Goal: Task Accomplishment & Management: Manage account settings

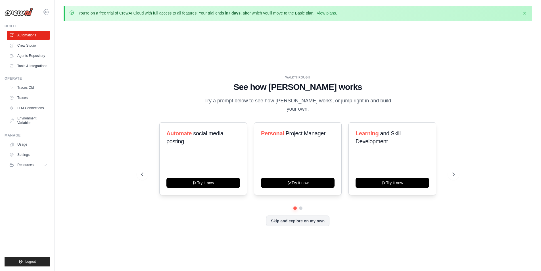
click at [45, 13] on icon at bounding box center [46, 12] width 7 height 7
click at [47, 11] on icon at bounding box center [46, 12] width 2 height 2
click at [67, 36] on span "Settings" at bounding box center [71, 35] width 45 height 6
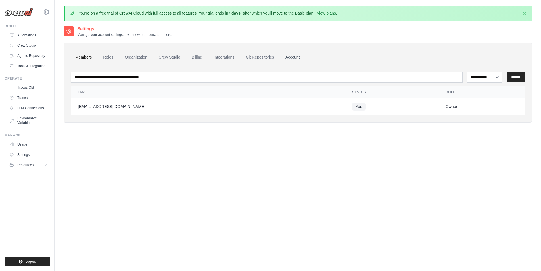
click at [305, 57] on link "Account" at bounding box center [293, 57] width 24 height 15
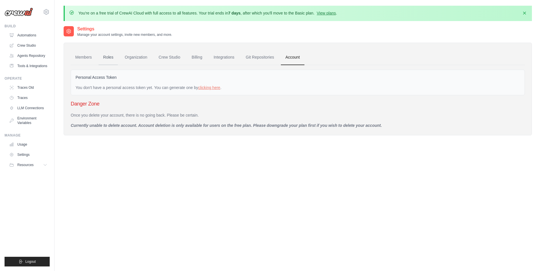
click at [112, 58] on link "Roles" at bounding box center [108, 57] width 19 height 15
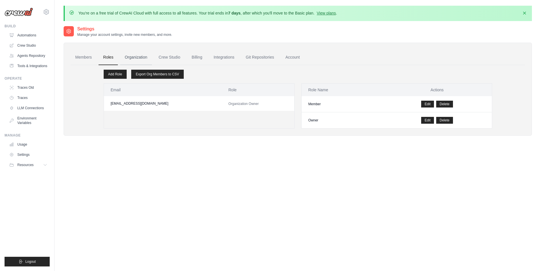
click at [142, 57] on link "Organization" at bounding box center [136, 57] width 32 height 15
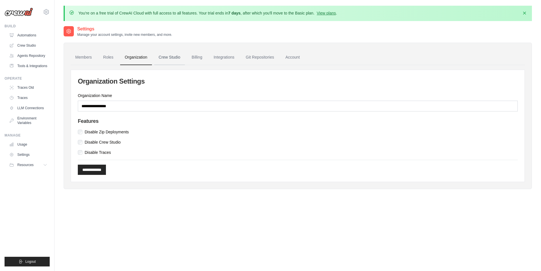
click at [174, 60] on link "Crew Studio" at bounding box center [169, 57] width 31 height 15
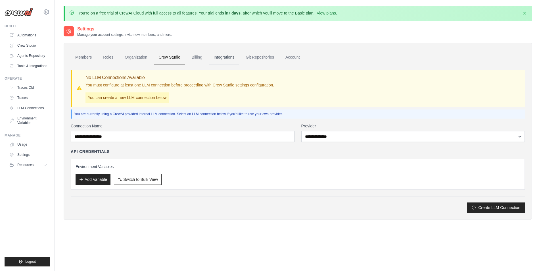
click at [228, 57] on link "Integrations" at bounding box center [224, 57] width 30 height 15
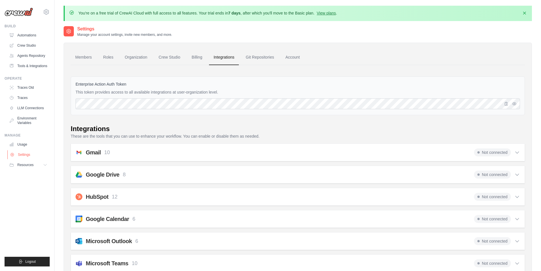
click at [28, 159] on link "Settings" at bounding box center [28, 154] width 43 height 9
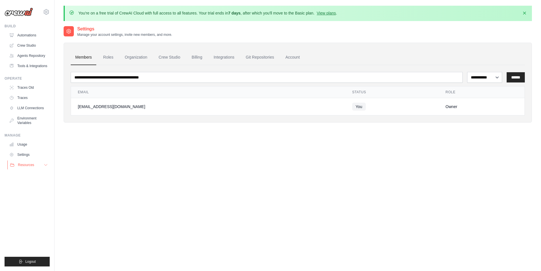
click at [38, 169] on button "Resources" at bounding box center [28, 164] width 43 height 9
click at [336, 14] on link "View plans" at bounding box center [326, 13] width 19 height 5
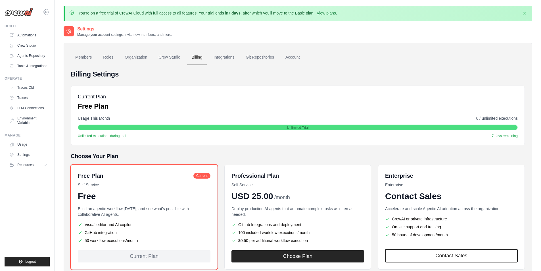
click at [47, 12] on icon at bounding box center [46, 12] width 7 height 7
click at [67, 37] on span "Settings" at bounding box center [70, 35] width 45 height 6
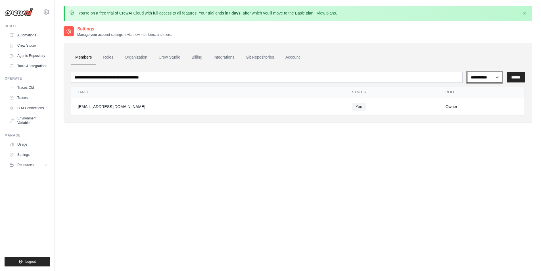
click at [492, 77] on select "**********" at bounding box center [484, 77] width 35 height 11
click at [492, 53] on ul "Members Roles Organization Crew Studio Billing Integrations Git Repositories Ac…" at bounding box center [298, 57] width 454 height 15
click at [43, 14] on icon at bounding box center [46, 12] width 7 height 7
drag, startPoint x: 363, startPoint y: 213, endPoint x: 382, endPoint y: 197, distance: 24.6
click at [363, 213] on div "**********" at bounding box center [298, 161] width 469 height 271
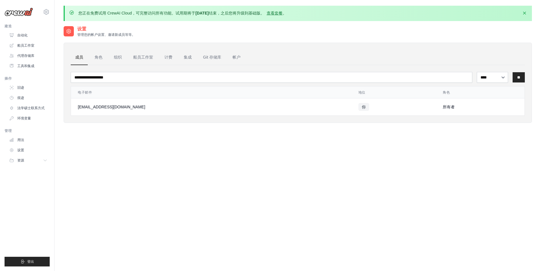
click at [404, 165] on div "设置 管理您的帐户设置、邀请新成员等等。 成员 角色 组织 船员工作室 计费 集成 Git 存储库 帐户 **** ** *** ** 电子邮件" at bounding box center [298, 161] width 469 height 271
click at [25, 142] on link "用法" at bounding box center [28, 139] width 43 height 9
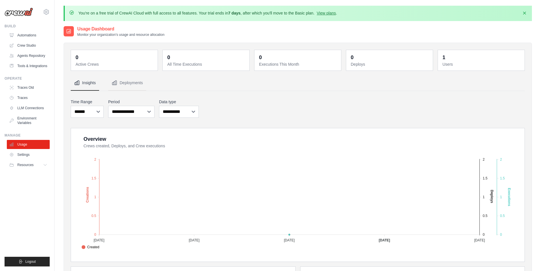
click at [515, 34] on div "Usage Dashboard Monitor your organization's usage and resource allocation" at bounding box center [298, 31] width 469 height 11
click at [47, 15] on div "garyinwepoker@gmail.com Settings" at bounding box center [27, 9] width 45 height 18
click at [47, 12] on icon at bounding box center [46, 12] width 7 height 7
click at [66, 37] on span "Settings" at bounding box center [70, 35] width 45 height 6
